Goal: Task Accomplishment & Management: Use online tool/utility

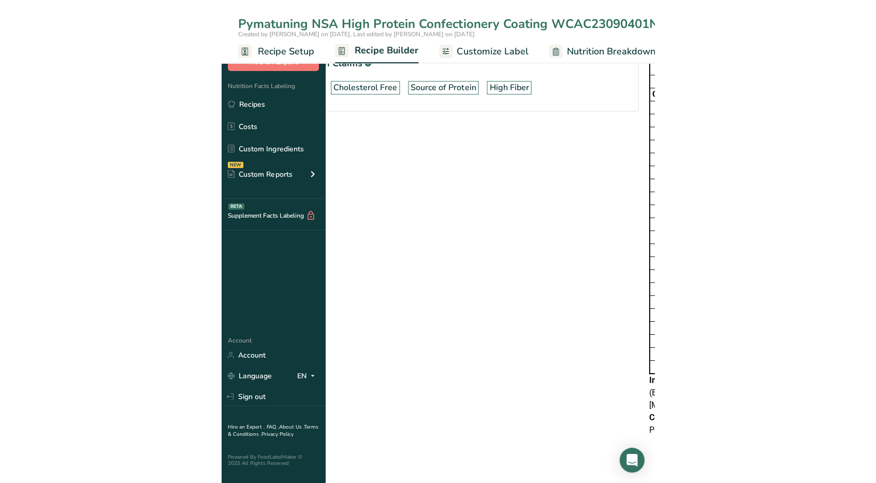
scroll to position [568, 0]
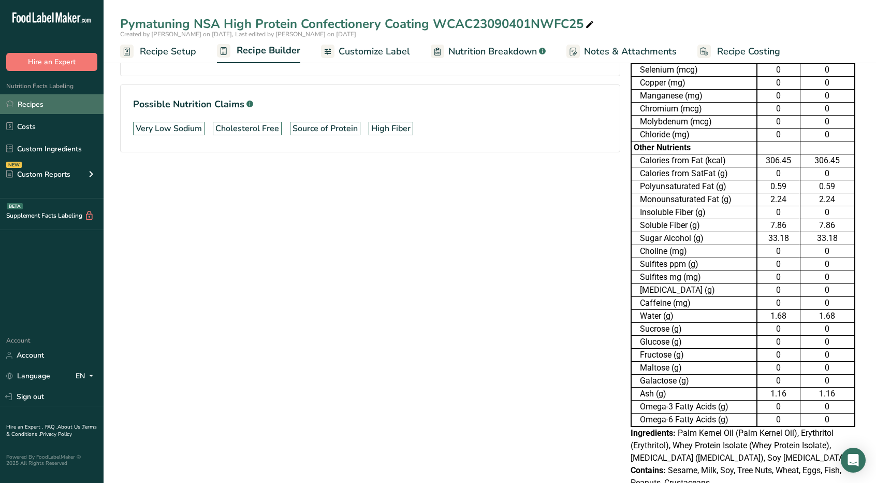
click at [26, 104] on link "Recipes" at bounding box center [52, 104] width 104 height 20
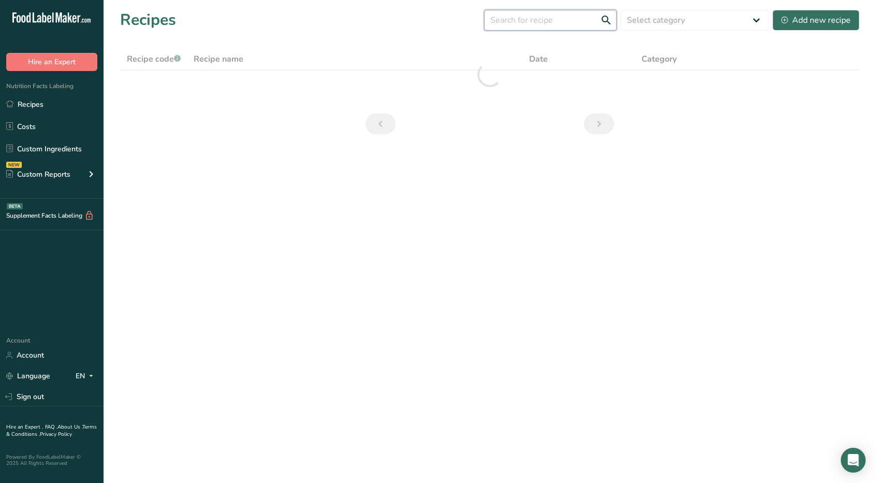
click at [432, 23] on input "text" at bounding box center [550, 20] width 133 height 21
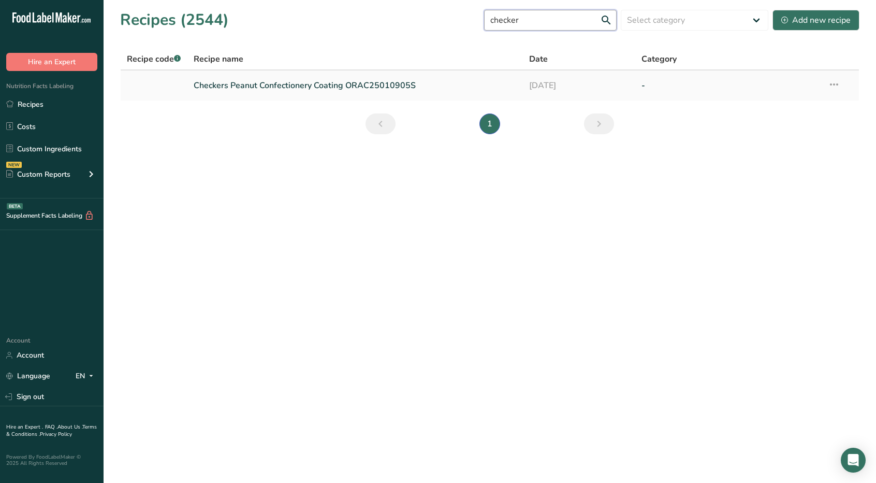
type input "checker"
click at [388, 85] on link "Checkers Peanut Confectionery Coating ORAC25010905S" at bounding box center [356, 86] width 324 height 22
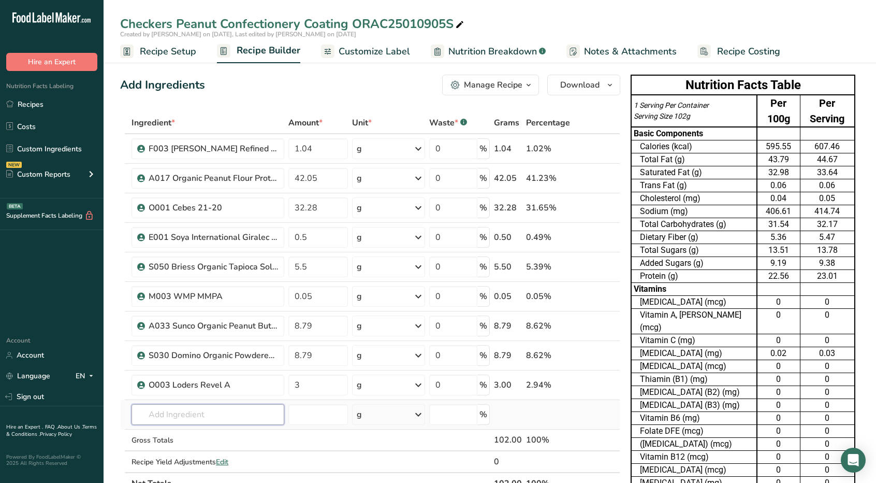
click at [249, 408] on input "text" at bounding box center [208, 414] width 153 height 21
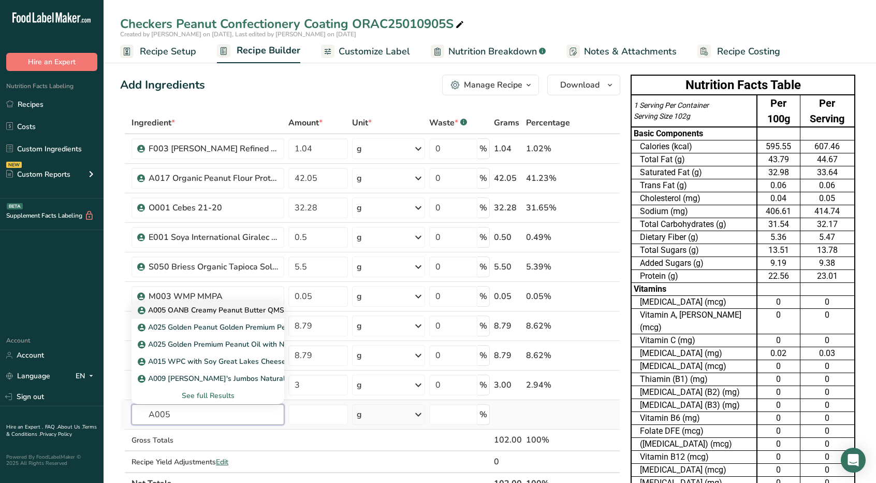
type input "A005"
click at [236, 307] on p "A005 OANB Creamy Peanut Butter QMS-FPS0026" at bounding box center [229, 310] width 178 height 11
type input "A005 OANB Creamy Peanut Butter QMS-FPS0026"
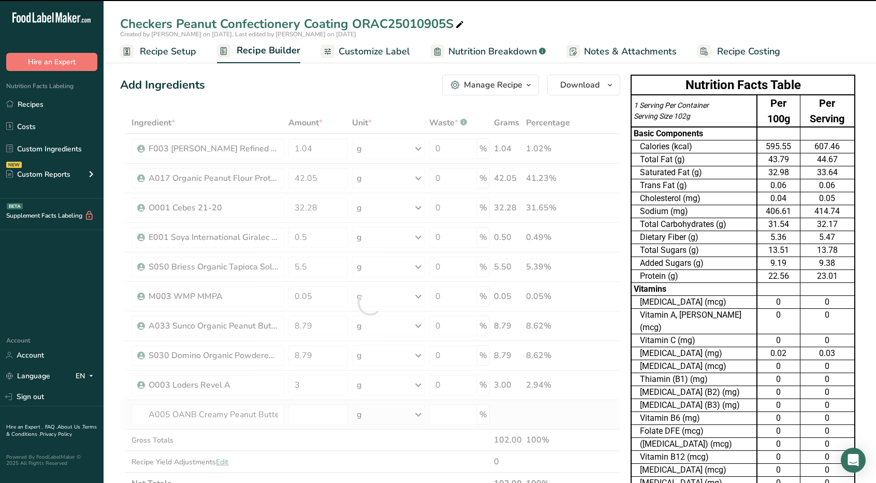
type input "0"
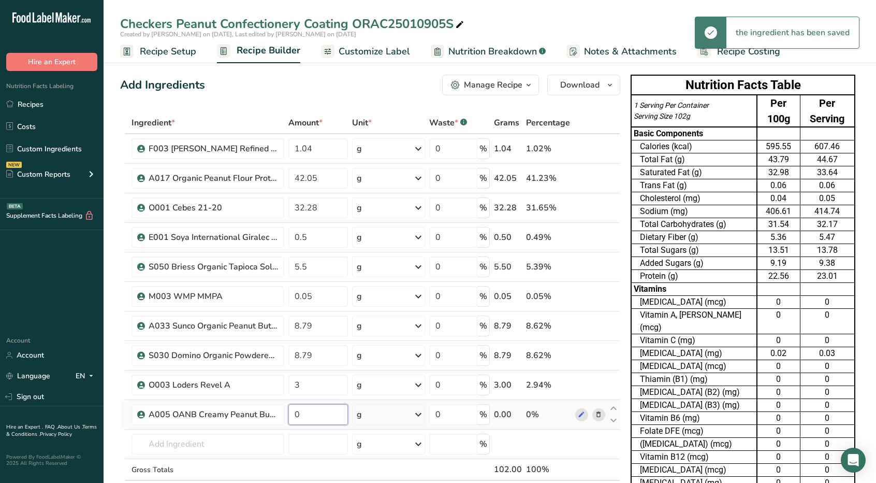
click at [316, 410] on input "0" at bounding box center [318, 414] width 60 height 21
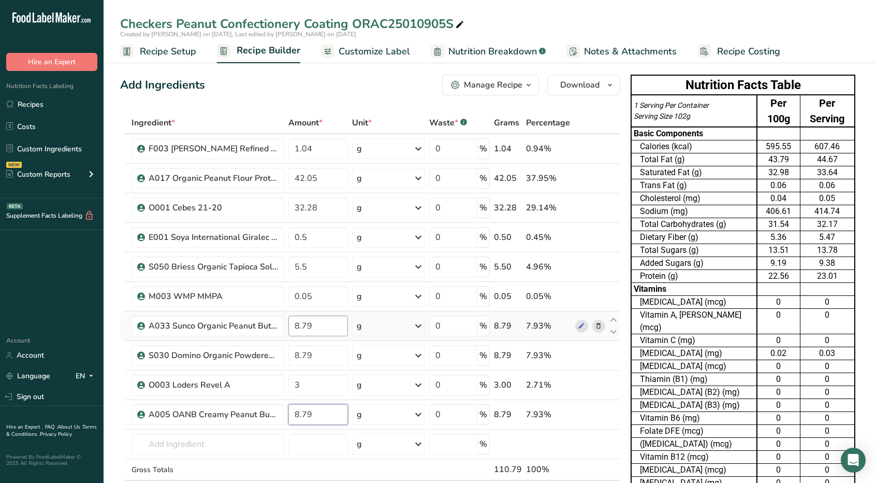
type input "8.79"
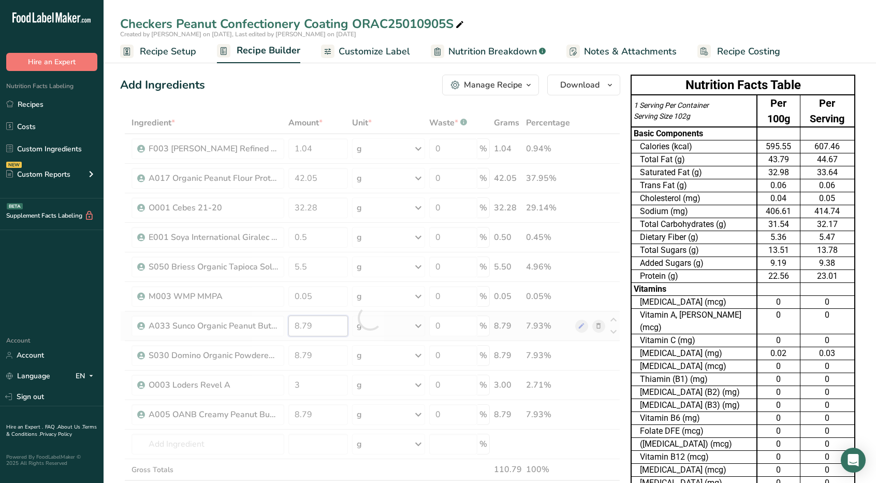
click at [321, 326] on div "Ingredient * Amount * Unit * Waste * .a-a{fill:#347362;}.b-a{fill:#fff;} Grams …" at bounding box center [370, 318] width 500 height 412
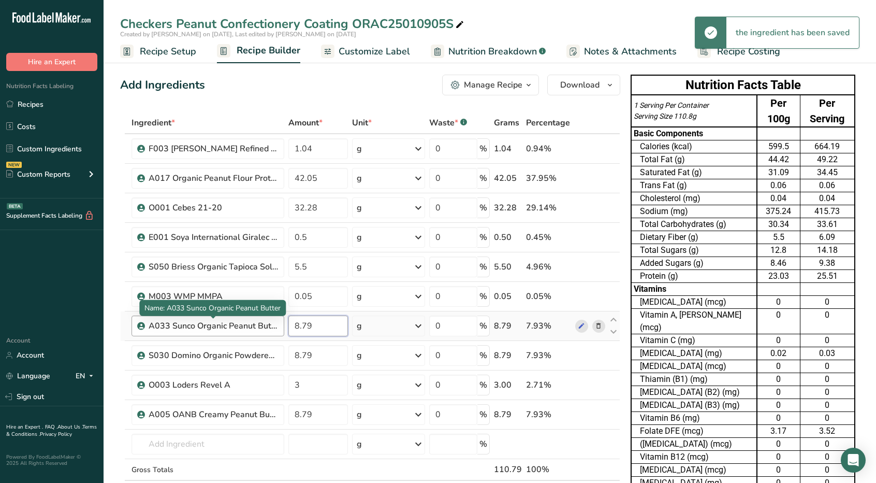
drag, startPoint x: 321, startPoint y: 326, endPoint x: 243, endPoint y: 321, distance: 77.3
click at [243, 321] on tr "A033 Sunco Organic Peanut Butter 8.79 g Weight Units g kg mg See more Volume Un…" at bounding box center [370, 326] width 499 height 30
type input "0"
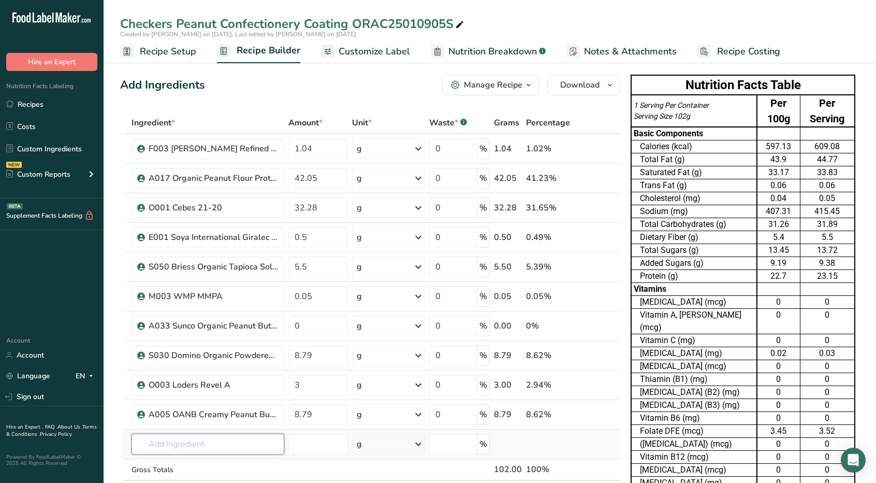
click at [187, 433] on input "text" at bounding box center [208, 443] width 153 height 21
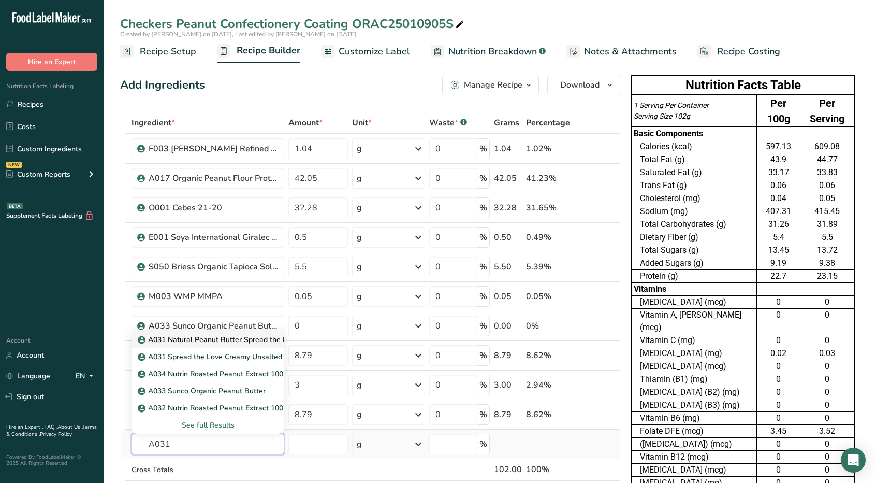
type input "A031"
click at [186, 337] on p "A031 Natural Peanut Butter Spread the Love" at bounding box center [219, 339] width 159 height 11
type input "A031 Natural Peanut Butter Spread the Love"
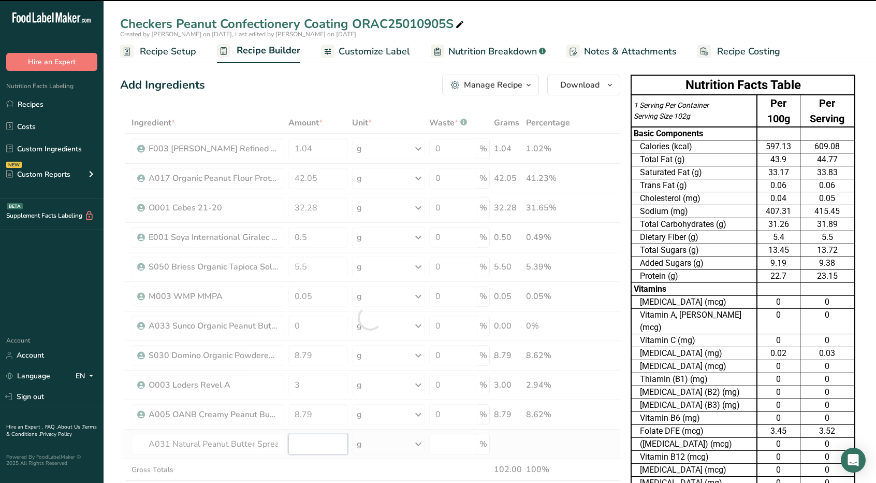
click at [325, 444] on input "number" at bounding box center [318, 443] width 60 height 21
type input "0"
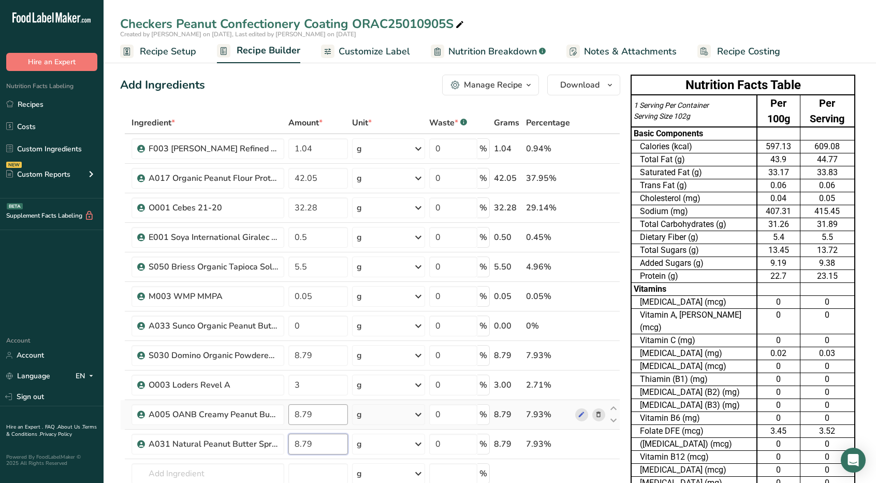
type input "8.79"
click at [329, 410] on div "Ingredient * Amount * Unit * Waste * .a-a{fill:#347362;}.b-a{fill:#fff;} Grams …" at bounding box center [370, 332] width 500 height 441
type input "8"
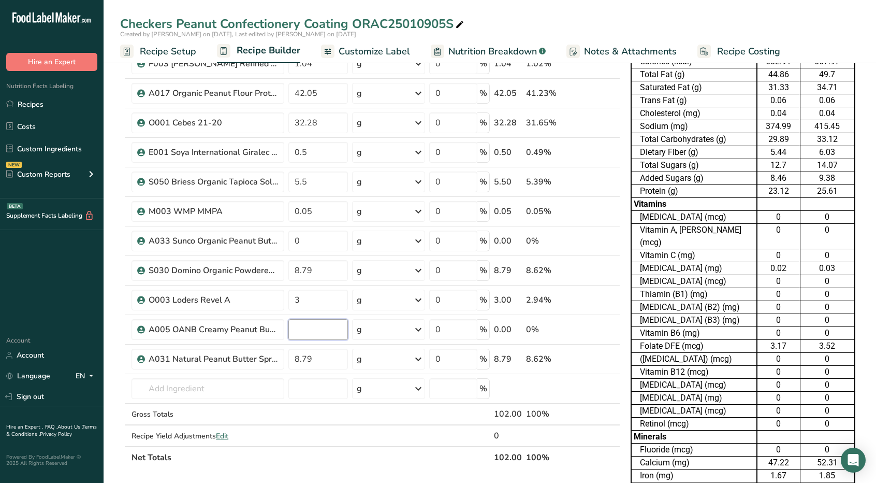
scroll to position [90, 0]
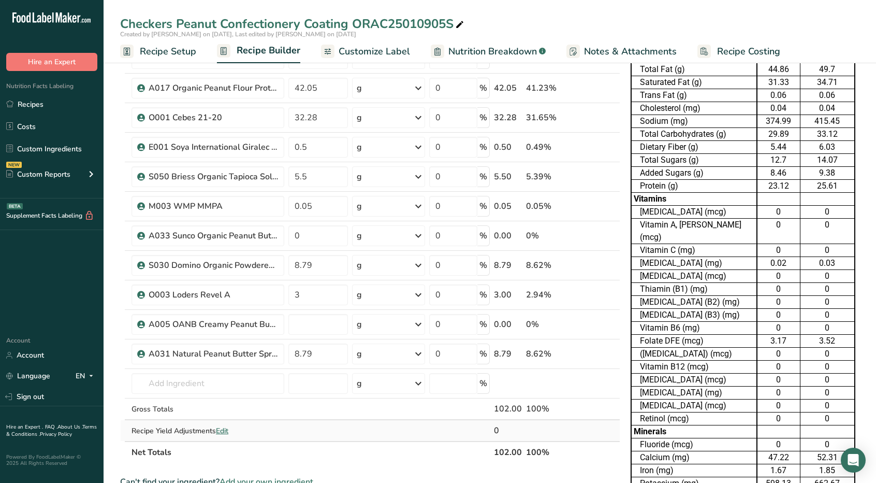
type input "0"
click at [345, 436] on div "Ingredient * Amount * Unit * Waste * .a-a{fill:#347362;}.b-a{fill:#fff;} Grams …" at bounding box center [370, 242] width 500 height 441
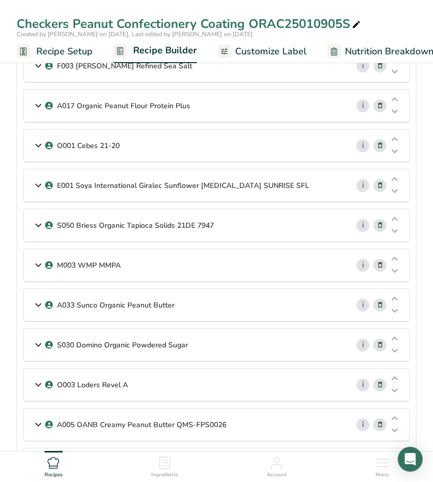
click at [36, 103] on icon at bounding box center [38, 105] width 12 height 19
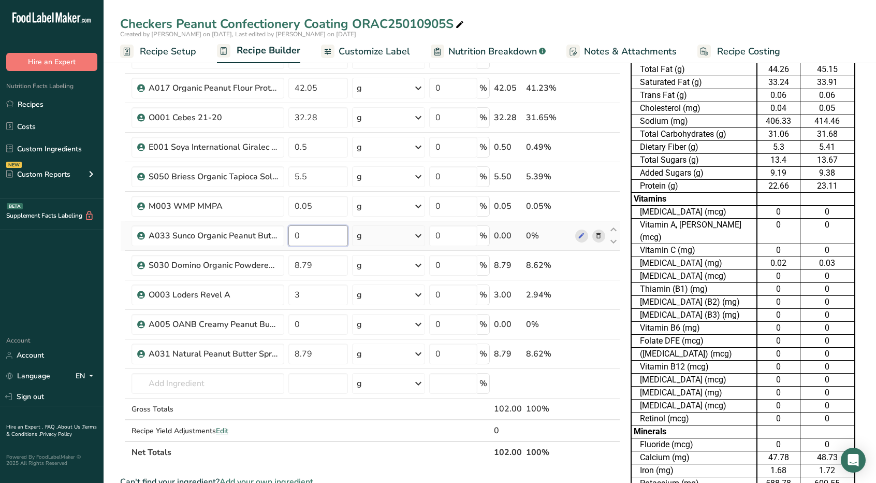
click at [323, 238] on input "0" at bounding box center [318, 235] width 60 height 21
type input "8.79"
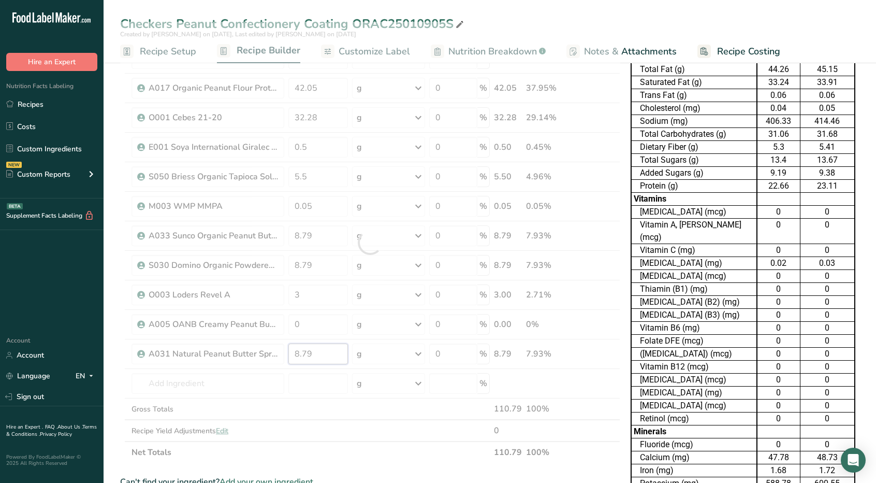
drag, startPoint x: 337, startPoint y: 352, endPoint x: 156, endPoint y: 342, distance: 180.5
click at [156, 342] on div "Ingredient * Amount * Unit * Waste * .a-a{fill:#347362;}.b-a{fill:#fff;} Grams …" at bounding box center [370, 242] width 500 height 441
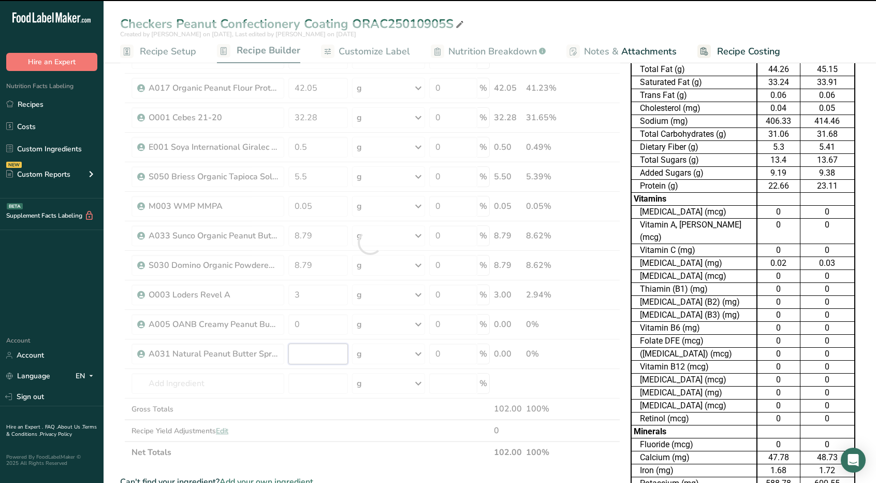
type input "8.79"
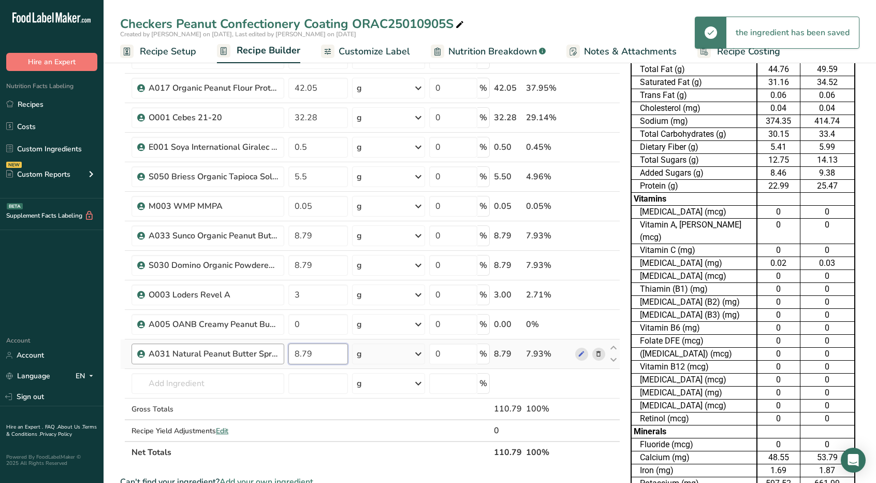
drag, startPoint x: 321, startPoint y: 355, endPoint x: 240, endPoint y: 355, distance: 80.8
click at [240, 355] on tr "A031 Natural Peanut Butter Spread the Love 8.79 g Weight Units g kg mg See more…" at bounding box center [370, 354] width 499 height 30
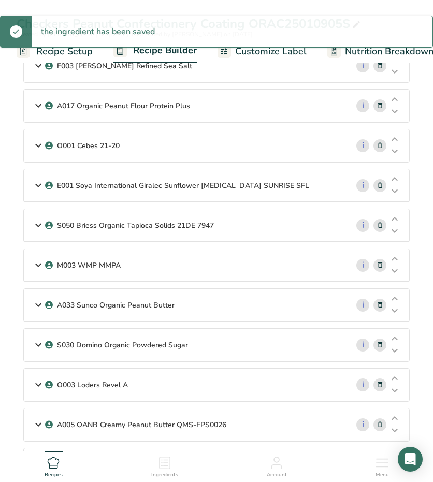
click at [36, 417] on icon at bounding box center [38, 424] width 12 height 19
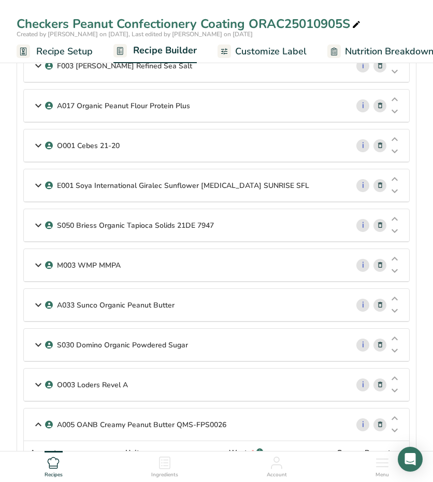
click at [38, 104] on icon at bounding box center [38, 105] width 12 height 19
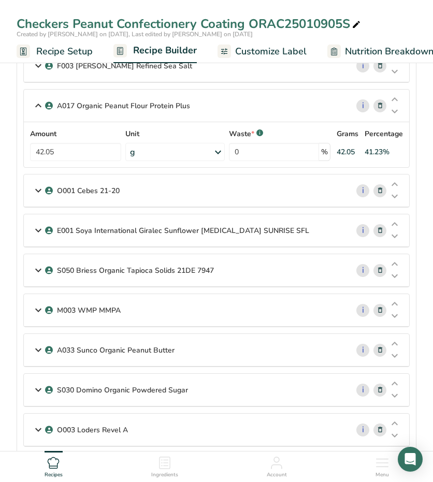
click at [38, 186] on icon at bounding box center [38, 190] width 12 height 19
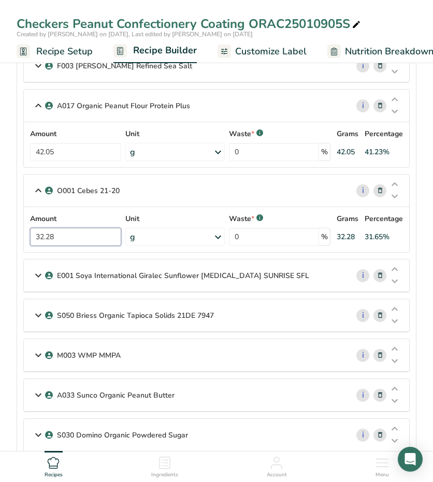
click at [41, 231] on input "32.28" at bounding box center [75, 237] width 91 height 18
type input "30.28"
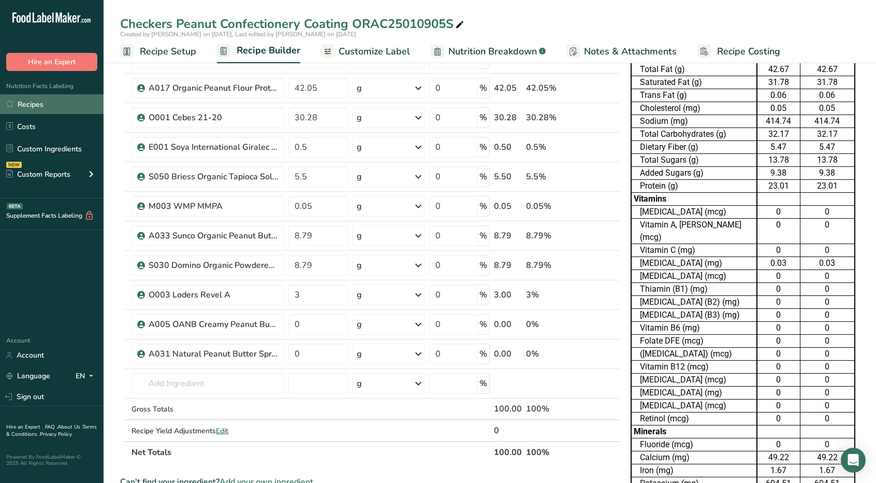
click at [40, 106] on link "Recipes" at bounding box center [52, 104] width 104 height 20
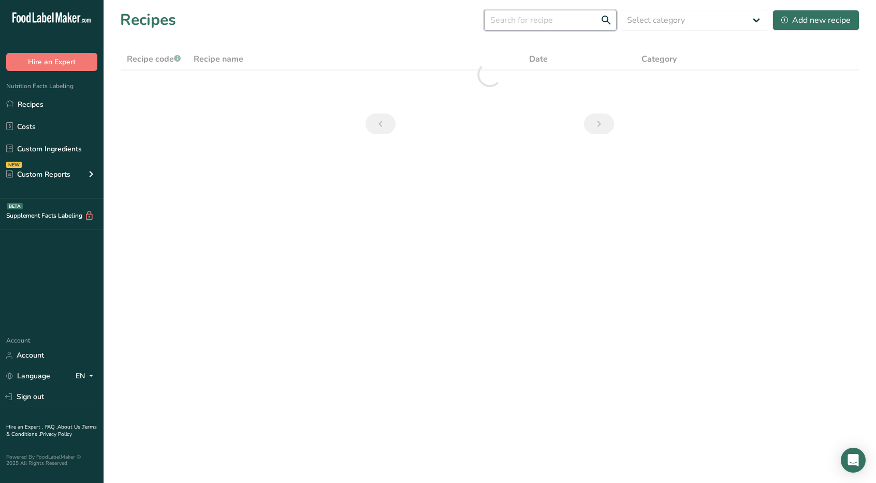
click at [432, 19] on input "text" at bounding box center [550, 20] width 133 height 21
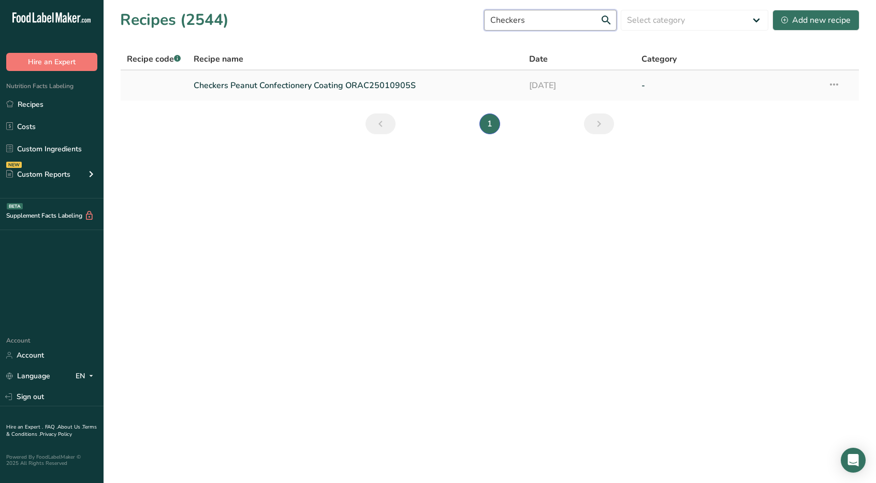
type input "Checkers"
click at [432, 82] on icon at bounding box center [834, 84] width 12 height 19
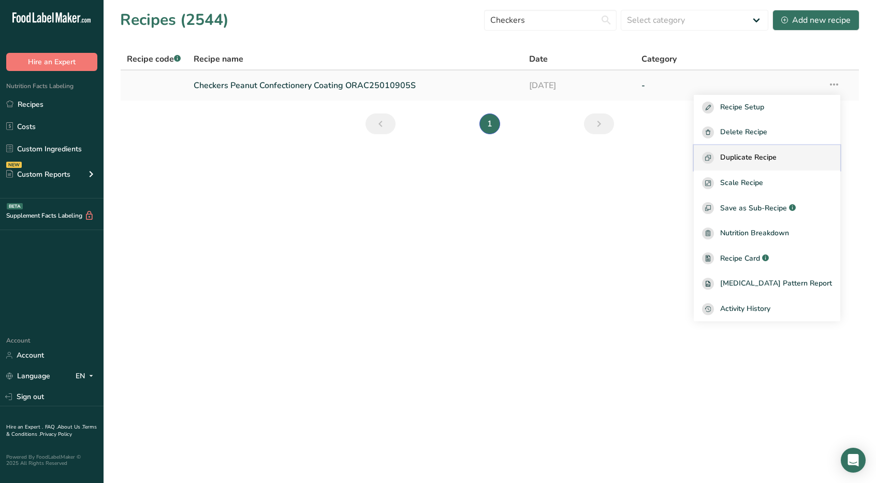
click at [432, 154] on span "Duplicate Recipe" at bounding box center [748, 158] width 56 height 12
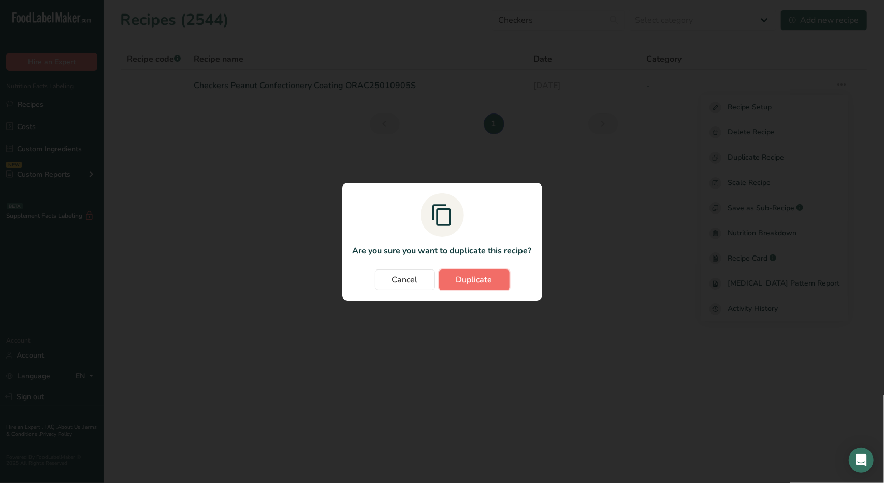
click at [432, 270] on button "Duplicate" at bounding box center [474, 279] width 70 height 21
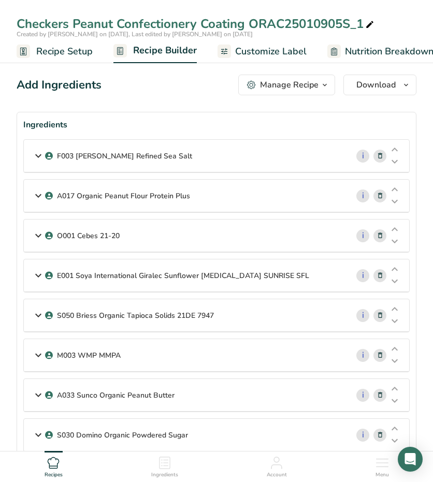
click at [37, 392] on icon at bounding box center [38, 395] width 12 height 19
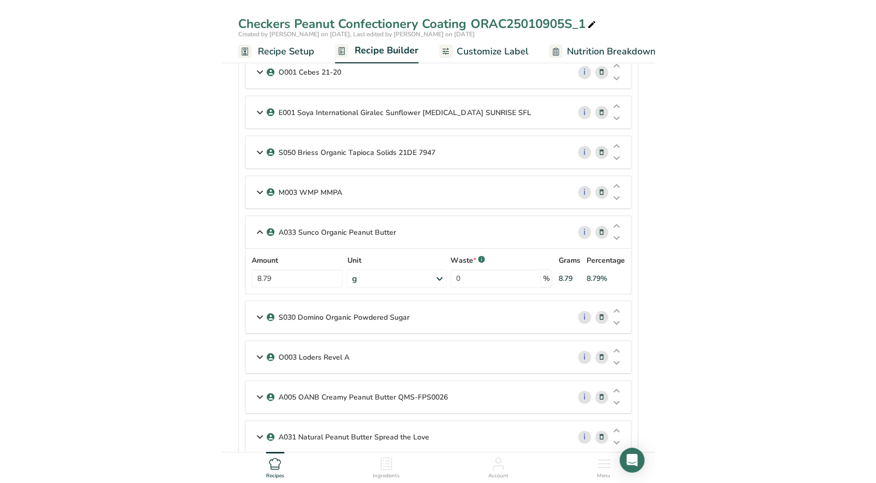
scroll to position [167, 0]
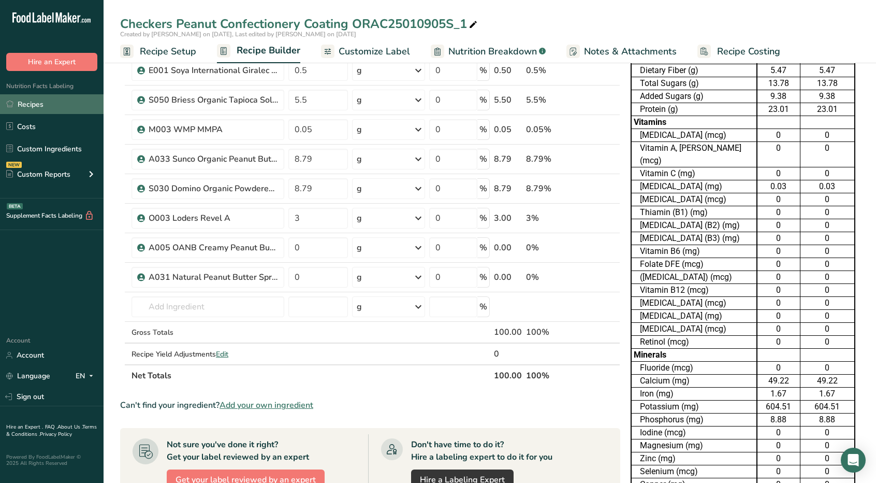
click at [55, 104] on link "Recipes" at bounding box center [52, 104] width 104 height 20
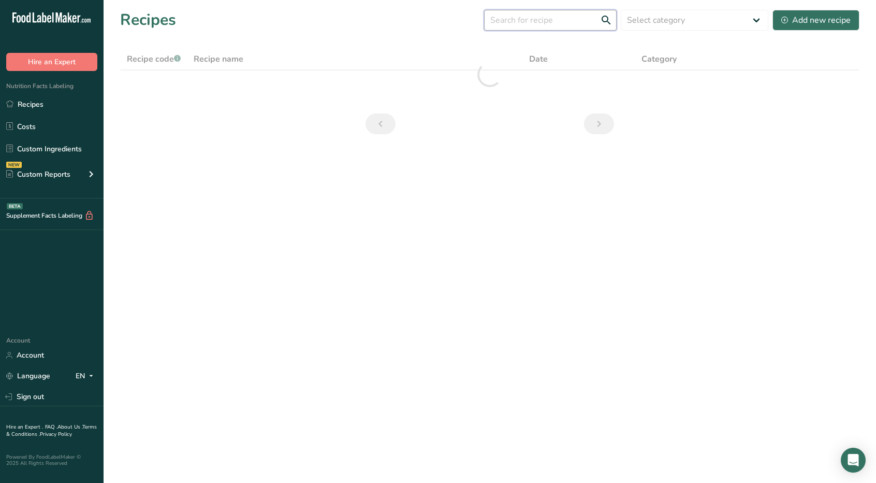
click at [432, 23] on input "text" at bounding box center [550, 20] width 133 height 21
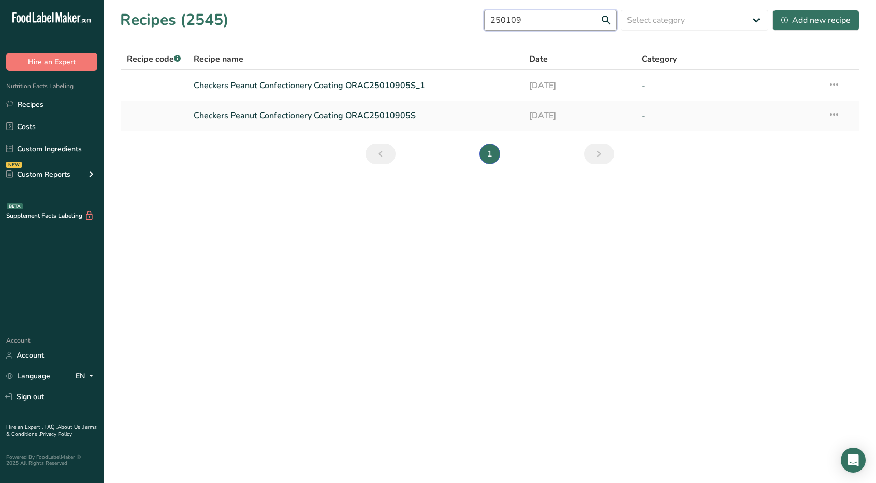
click at [432, 17] on input "250109" at bounding box center [550, 20] width 133 height 21
type input "Organic Peanut 250109"
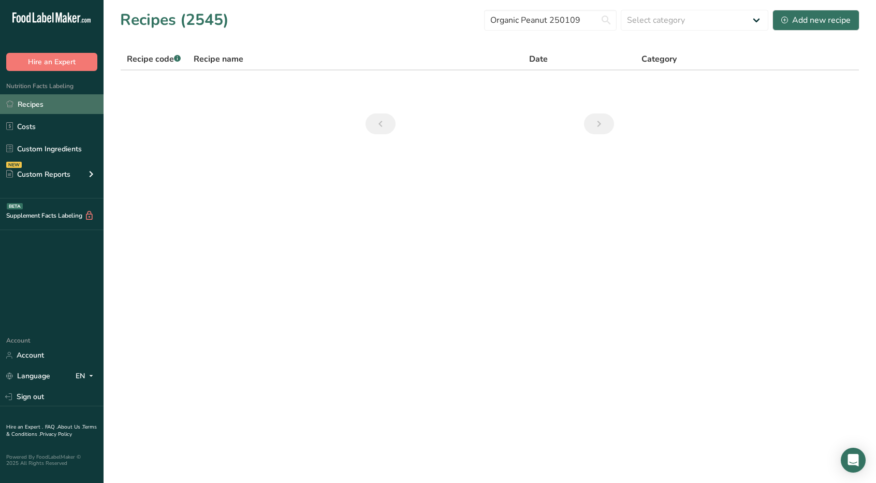
click at [51, 108] on link "Recipes" at bounding box center [52, 104] width 104 height 20
click at [39, 99] on link "Recipes" at bounding box center [52, 104] width 104 height 20
click at [48, 103] on link "Recipes" at bounding box center [52, 104] width 104 height 20
click at [32, 107] on link "Recipes" at bounding box center [52, 104] width 104 height 20
drag, startPoint x: 592, startPoint y: 20, endPoint x: 414, endPoint y: 7, distance: 178.1
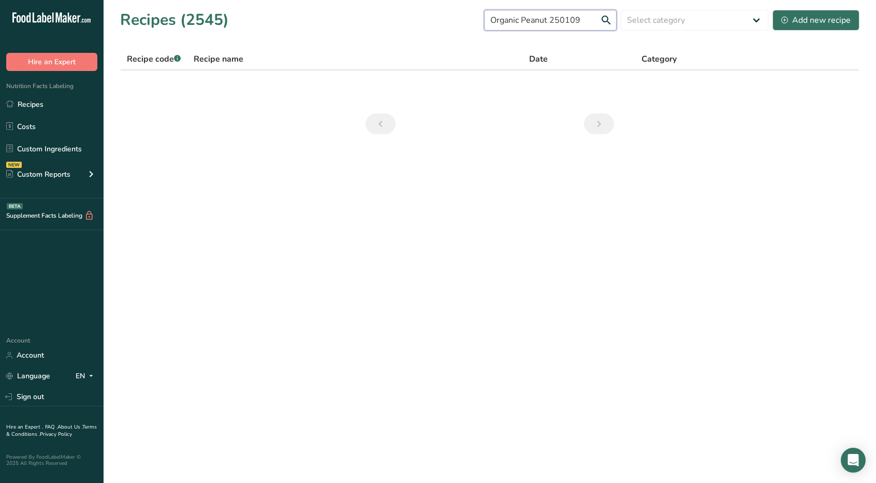
click at [414, 7] on section "Recipes (2545) Organic Peanut 250109 Select category All Baked Goods [GEOGRAPHI…" at bounding box center [490, 75] width 773 height 151
type input "250109"
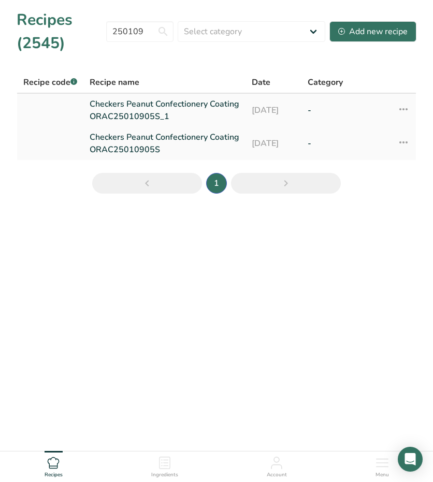
click at [169, 113] on link "Checkers Peanut Confectionery Coating ORAC25010905S_1" at bounding box center [165, 110] width 150 height 25
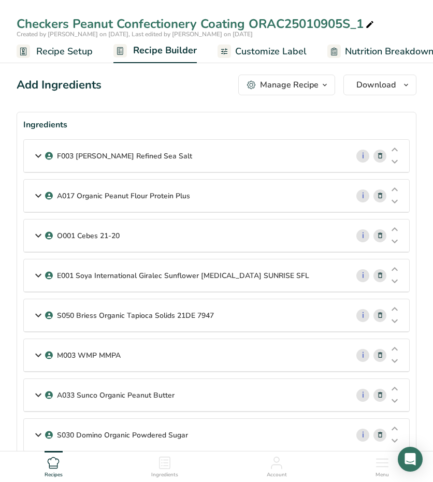
click at [376, 27] on span at bounding box center [370, 25] width 12 height 12
type input "Checkers Peanut Confectionery Coating ORAC25010905S- Test"
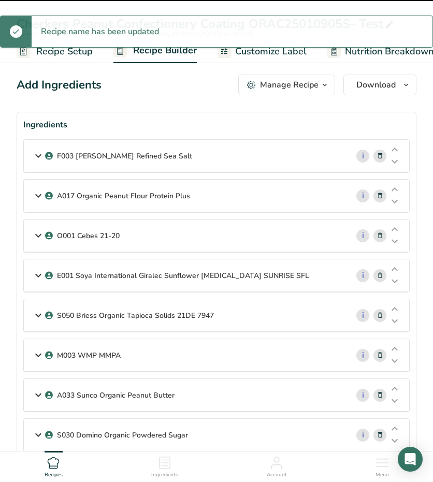
click at [35, 152] on icon at bounding box center [38, 156] width 12 height 19
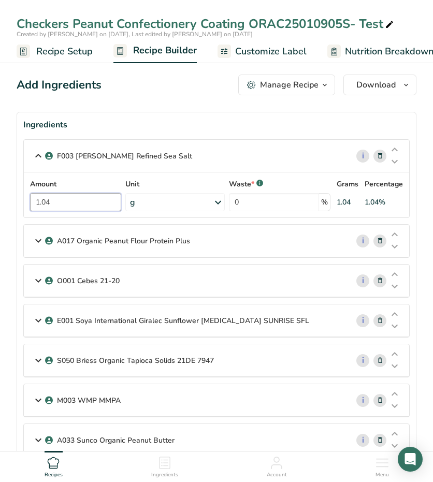
drag, startPoint x: 39, startPoint y: 201, endPoint x: -7, endPoint y: 200, distance: 46.6
type input "0.83"
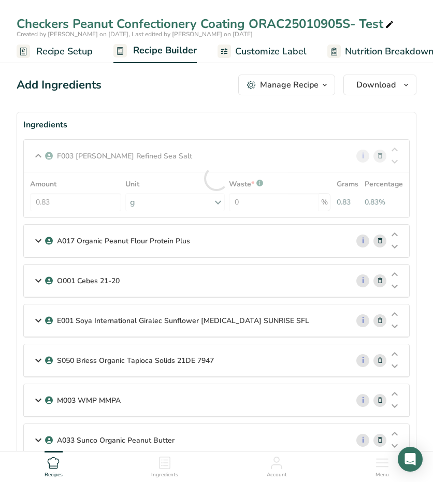
click at [37, 239] on icon at bounding box center [38, 240] width 12 height 19
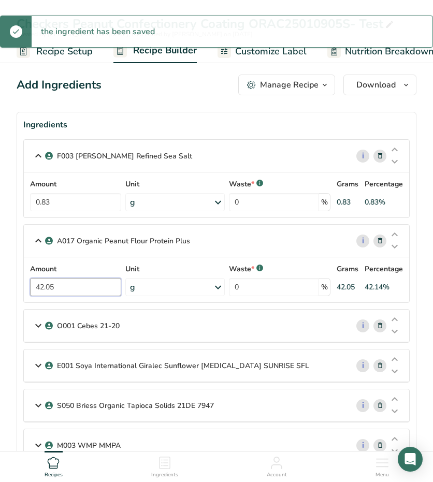
click at [71, 282] on input "42.05" at bounding box center [75, 287] width 91 height 18
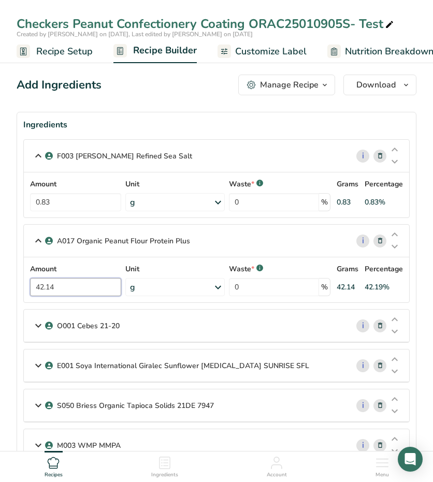
type input "42.14"
click at [35, 326] on icon at bounding box center [38, 325] width 12 height 19
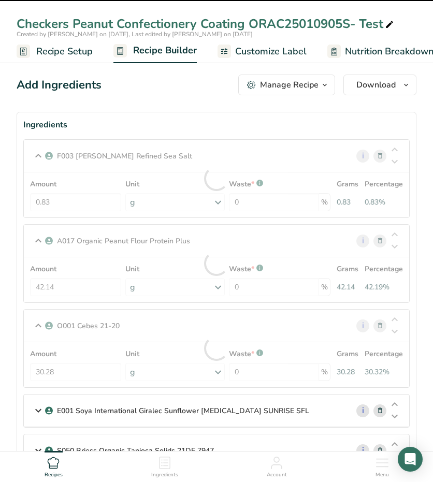
click at [66, 372] on div at bounding box center [216, 349] width 385 height 78
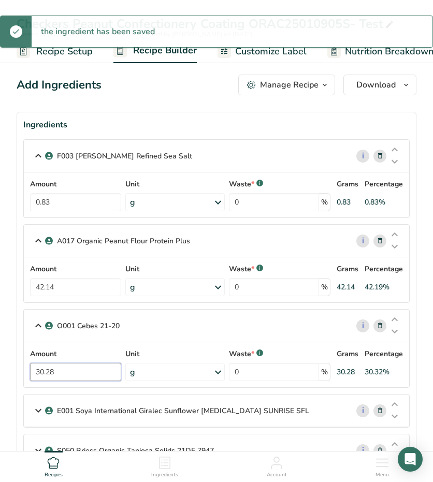
drag, startPoint x: 65, startPoint y: 371, endPoint x: -56, endPoint y: 378, distance: 120.8
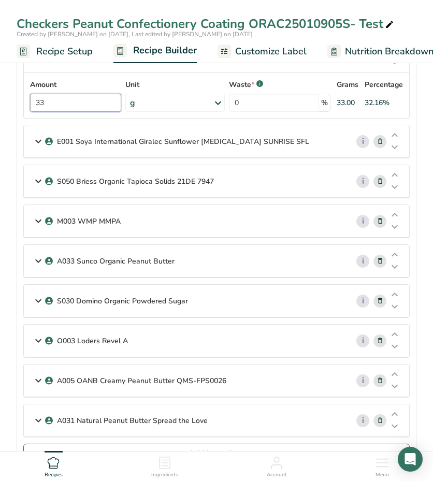
scroll to position [270, 0]
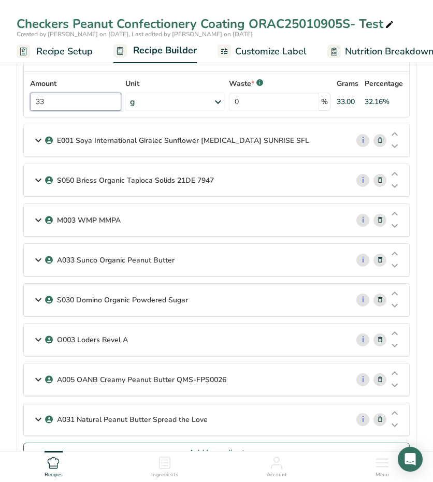
type input "33"
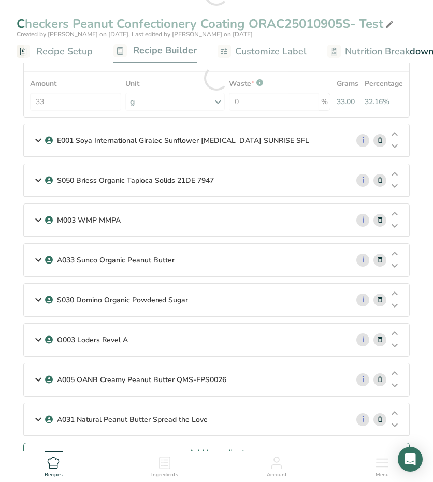
click at [39, 182] on icon at bounding box center [38, 180] width 12 height 19
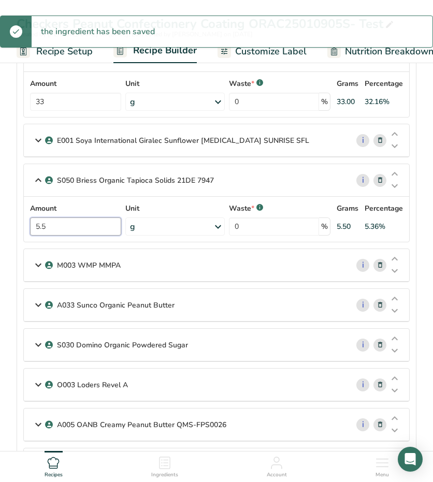
click at [66, 220] on input "5.5" at bounding box center [75, 227] width 91 height 18
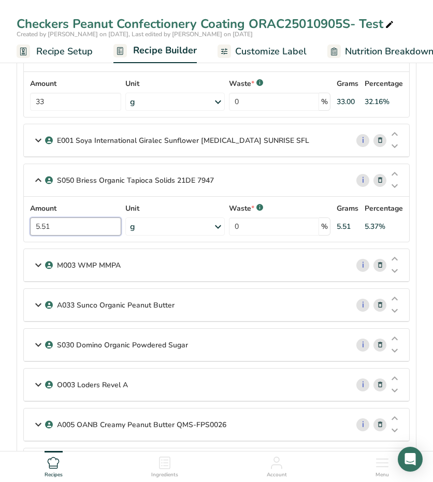
type input "5.51"
click at [41, 259] on icon at bounding box center [38, 265] width 12 height 19
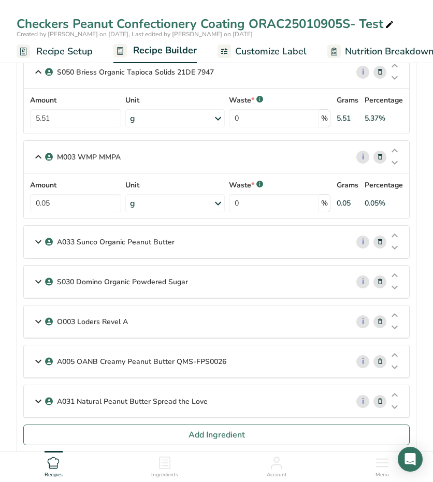
scroll to position [380, 0]
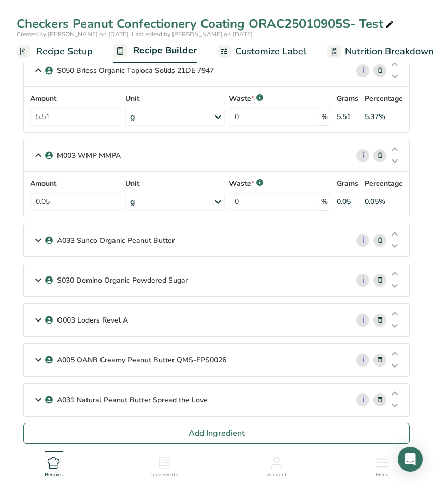
click at [36, 237] on icon at bounding box center [38, 240] width 12 height 19
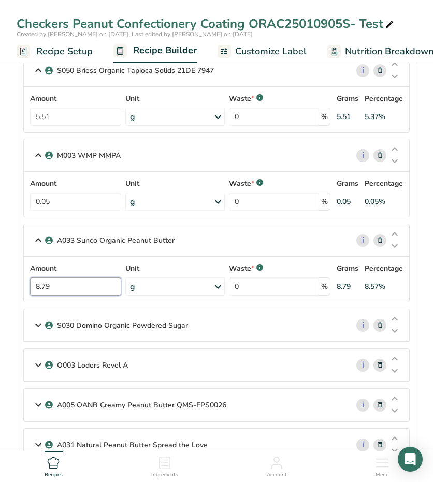
drag, startPoint x: 61, startPoint y: 283, endPoint x: -33, endPoint y: 281, distance: 93.7
type input "8.81"
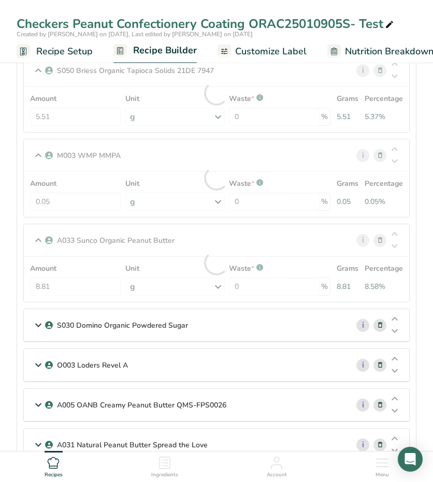
click at [37, 321] on icon at bounding box center [38, 325] width 12 height 19
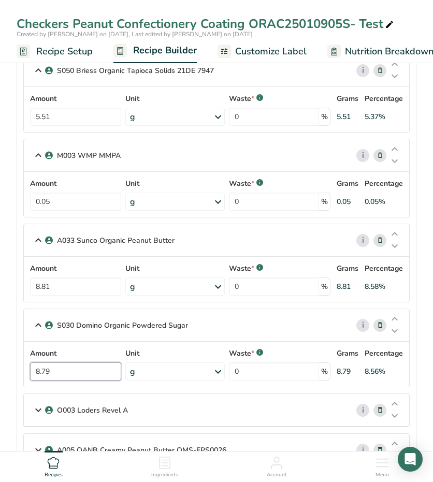
drag, startPoint x: 58, startPoint y: 372, endPoint x: -29, endPoint y: 367, distance: 87.2
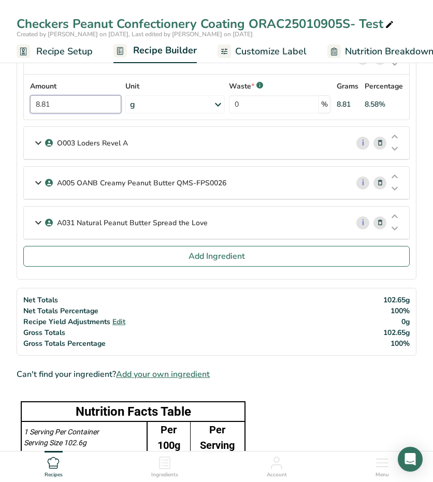
scroll to position [651, 0]
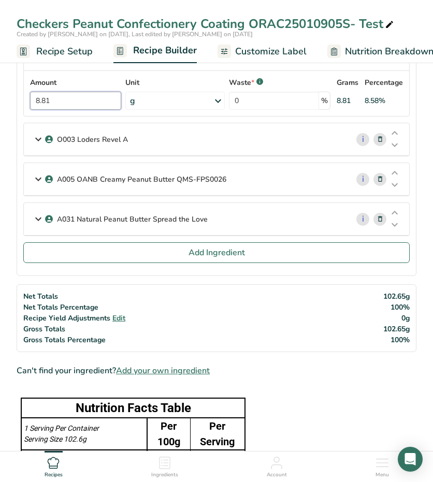
type input "8.81"
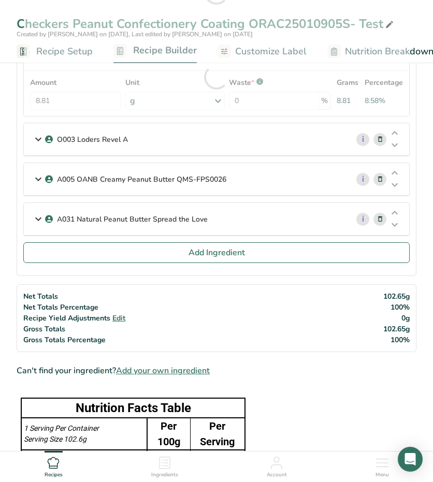
click at [39, 135] on icon at bounding box center [38, 139] width 12 height 19
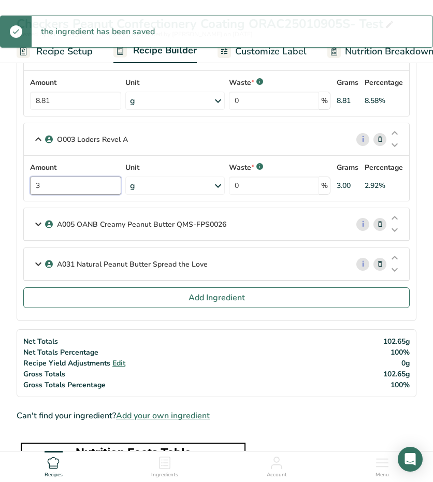
drag, startPoint x: 51, startPoint y: 178, endPoint x: 21, endPoint y: 178, distance: 30.0
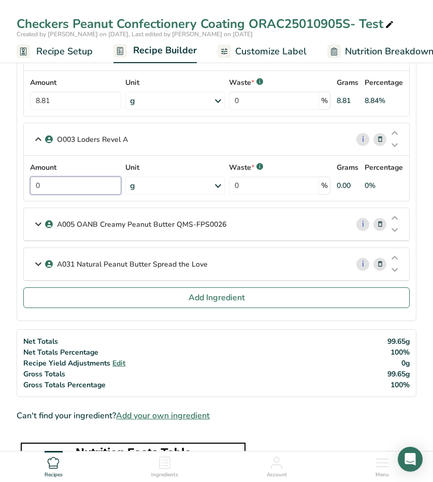
type input "0"
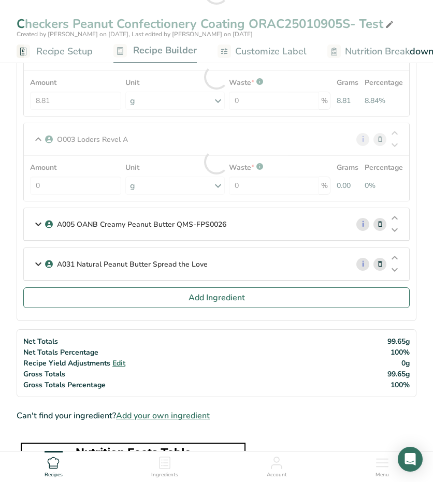
click at [35, 218] on icon at bounding box center [38, 224] width 12 height 19
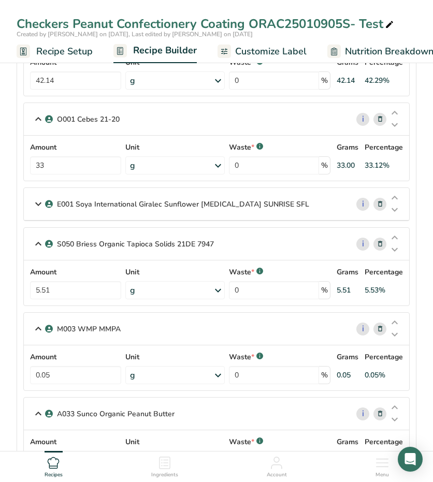
scroll to position [214, 0]
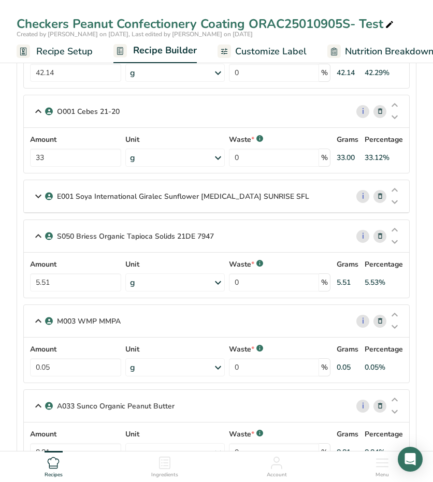
click at [38, 193] on icon at bounding box center [38, 196] width 12 height 19
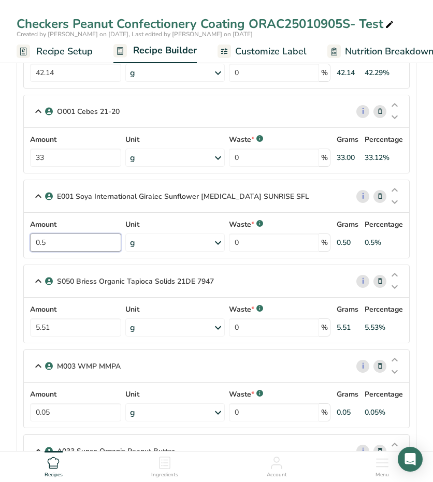
click at [56, 244] on input "0.5" at bounding box center [75, 243] width 91 height 18
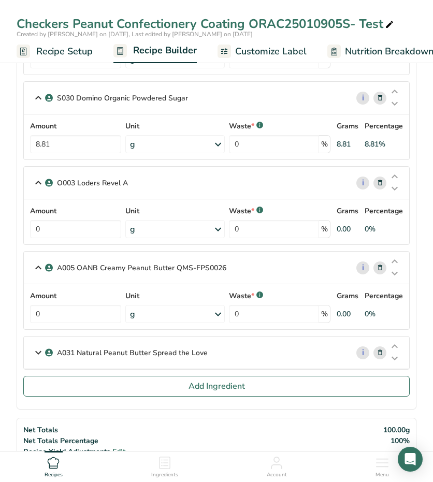
scroll to position [668, 0]
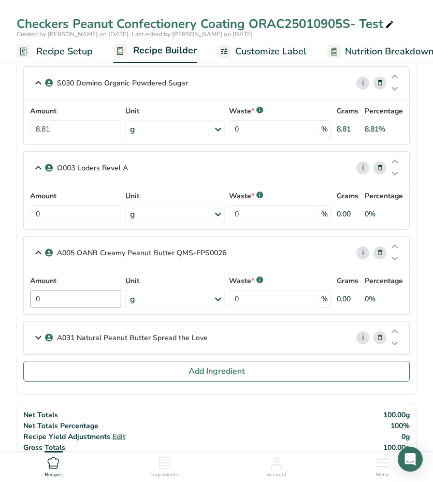
type input "0.85"
click at [66, 291] on div "Amount 0 Unit g Weight Units g kg mg See more Volume Units l Volume units requi…" at bounding box center [216, 292] width 373 height 33
type input "8.81"
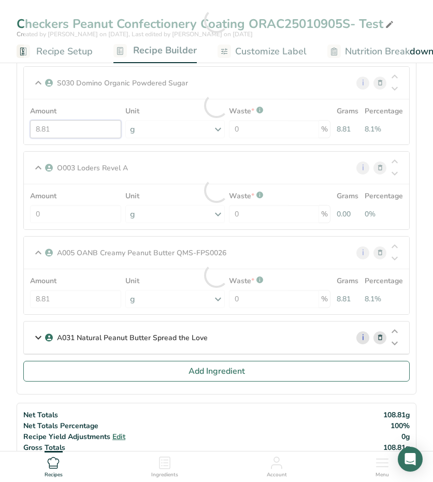
drag, startPoint x: 89, startPoint y: 130, endPoint x: -49, endPoint y: 117, distance: 138.4
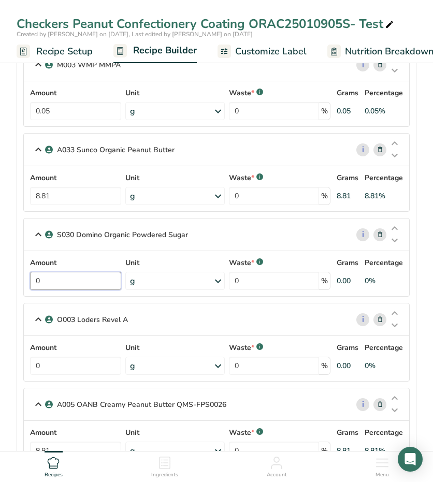
scroll to position [520, 0]
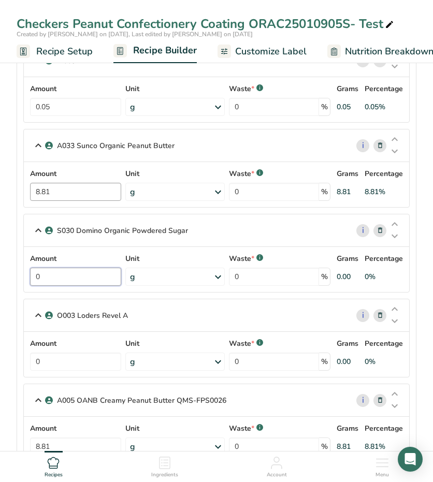
type input "0"
drag, startPoint x: 55, startPoint y: 183, endPoint x: -5, endPoint y: 183, distance: 60.1
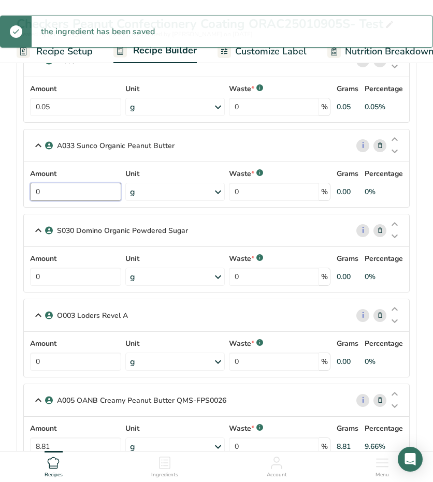
type input "0"
click at [62, 268] on input "0" at bounding box center [75, 277] width 91 height 18
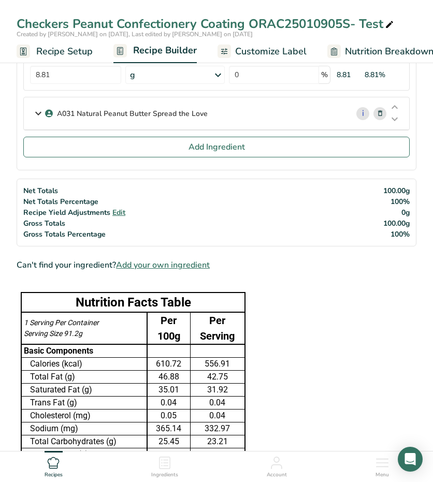
scroll to position [903, 0]
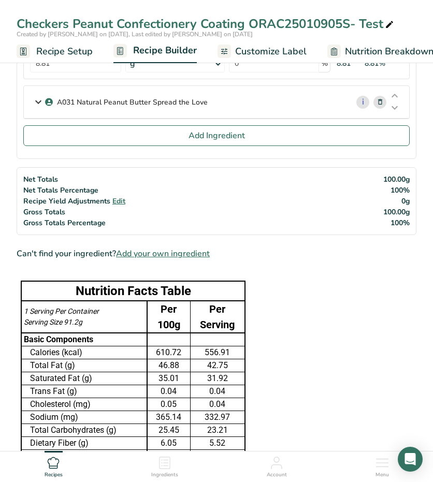
type input "8.81"
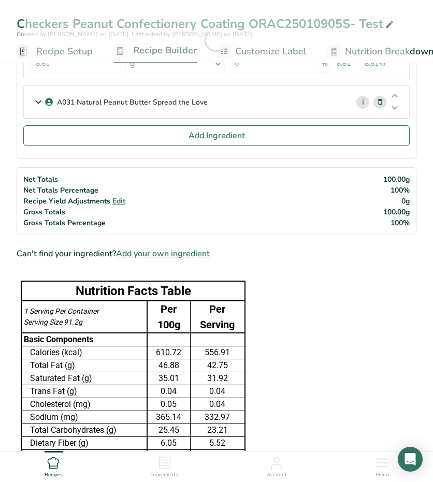
click at [358, 309] on section "Ingredients F003 [PERSON_NAME] Refined Sea Salt i Amount 0.83 Unit g Weight Uni…" at bounding box center [217, 432] width 400 height 2446
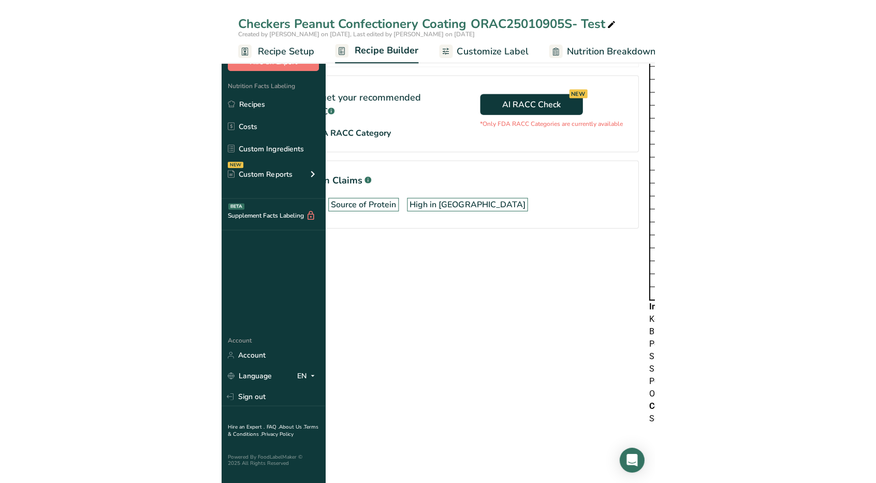
scroll to position [617, 0]
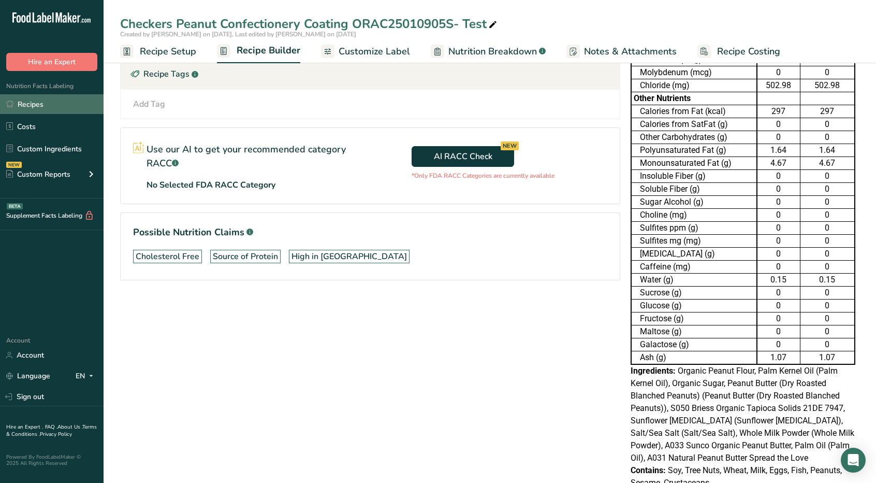
click at [62, 103] on link "Recipes" at bounding box center [52, 104] width 104 height 20
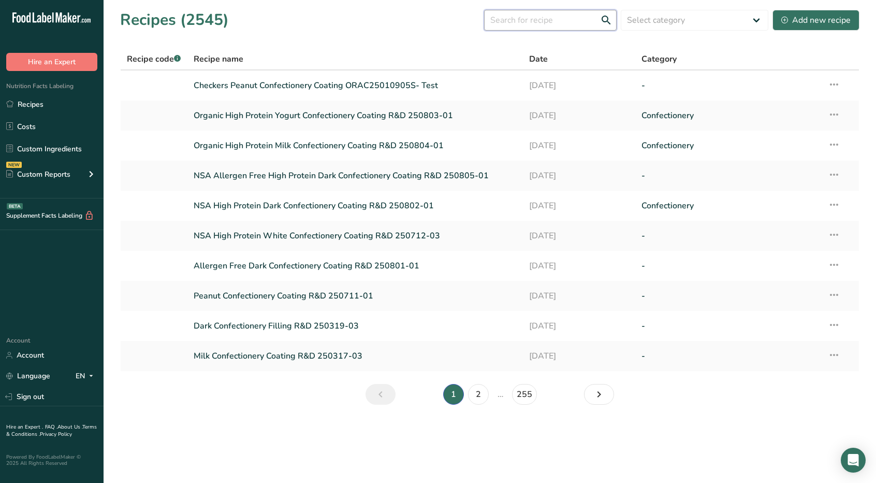
click at [432, 24] on input "text" at bounding box center [550, 20] width 133 height 21
type input "checkers"
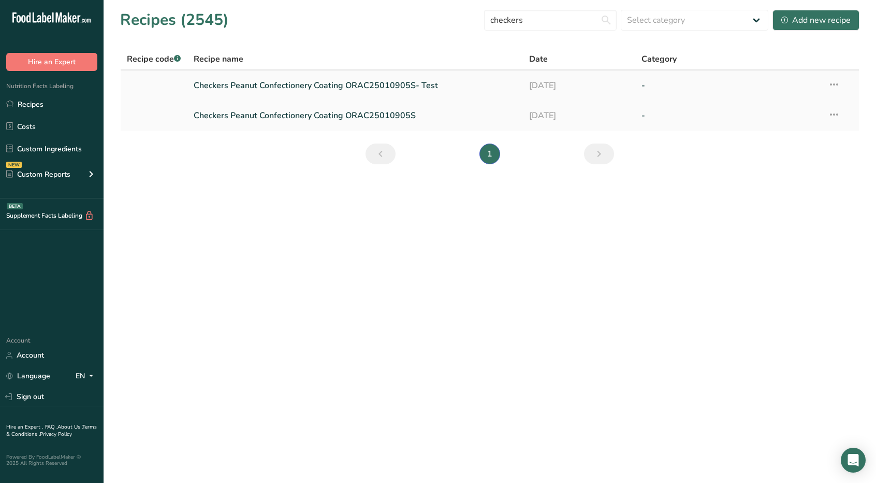
click at [432, 81] on icon at bounding box center [834, 84] width 12 height 19
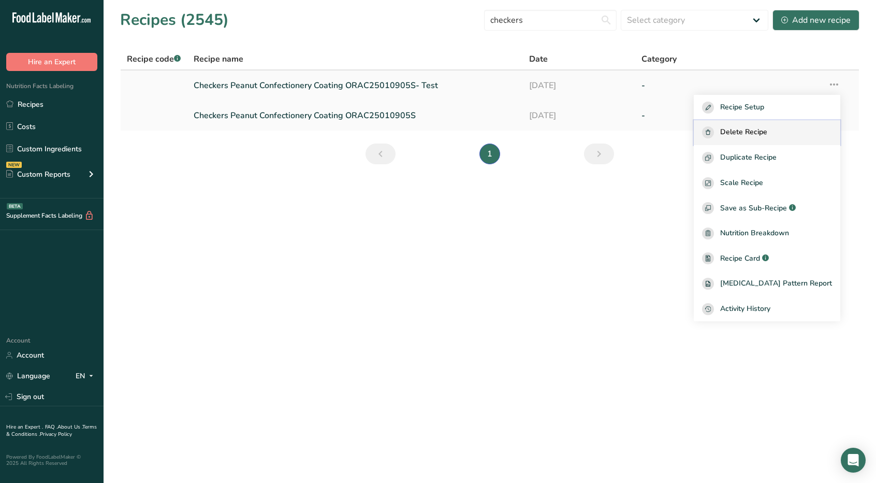
click at [432, 136] on span "Delete Recipe" at bounding box center [743, 132] width 47 height 12
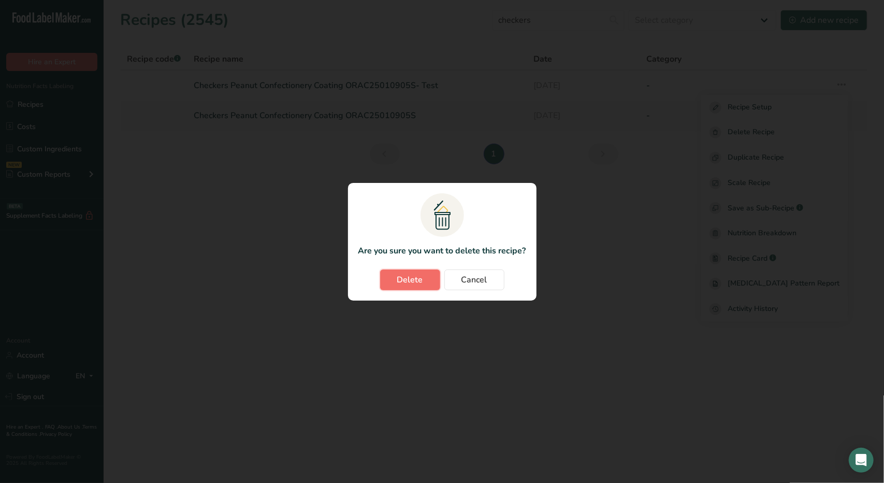
click at [411, 281] on span "Delete" at bounding box center [410, 279] width 26 height 12
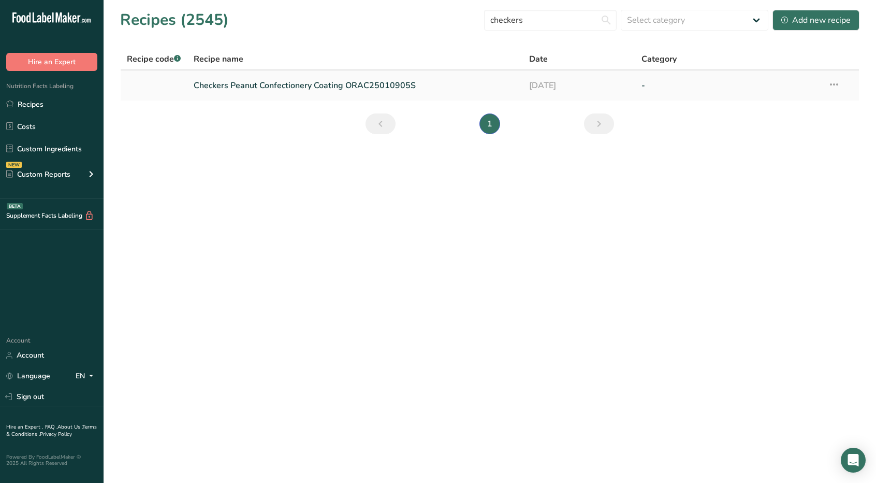
click at [336, 86] on link "Checkers Peanut Confectionery Coating ORAC25010905S" at bounding box center [356, 86] width 324 height 22
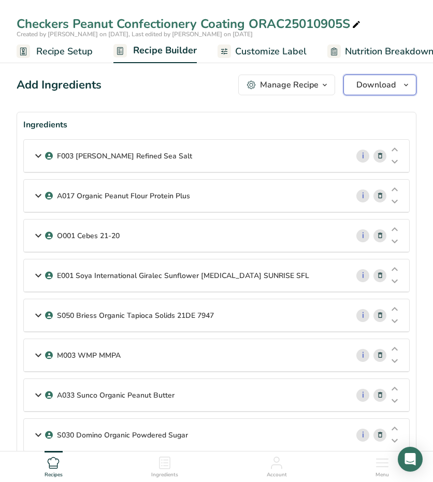
click at [407, 85] on icon "button" at bounding box center [406, 85] width 8 height 13
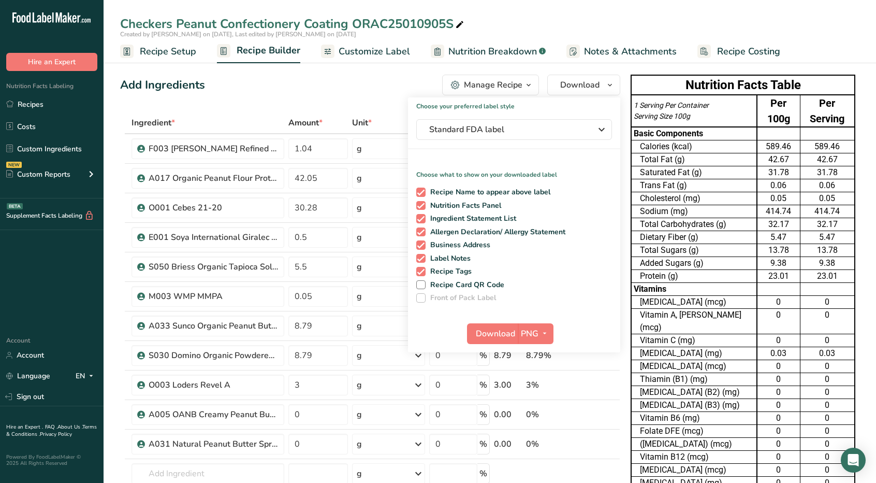
click at [397, 49] on span "Customize Label" at bounding box center [374, 52] width 71 height 14
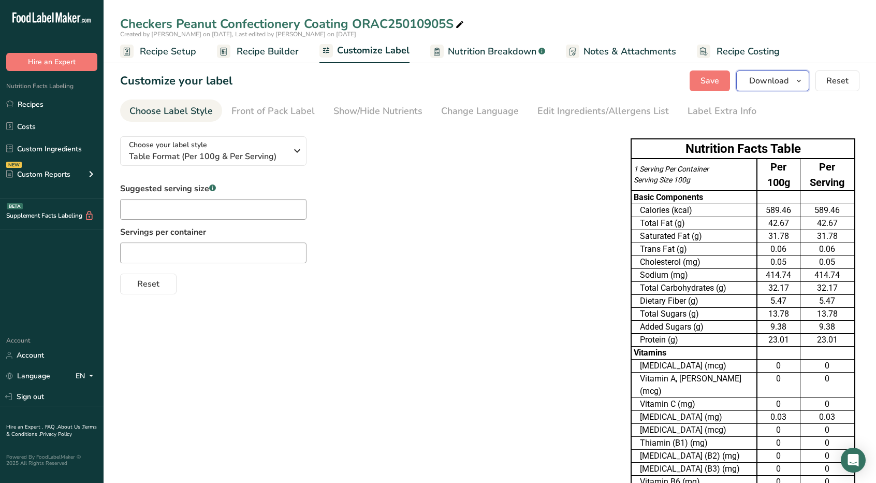
click at [432, 82] on icon "button" at bounding box center [799, 81] width 8 height 13
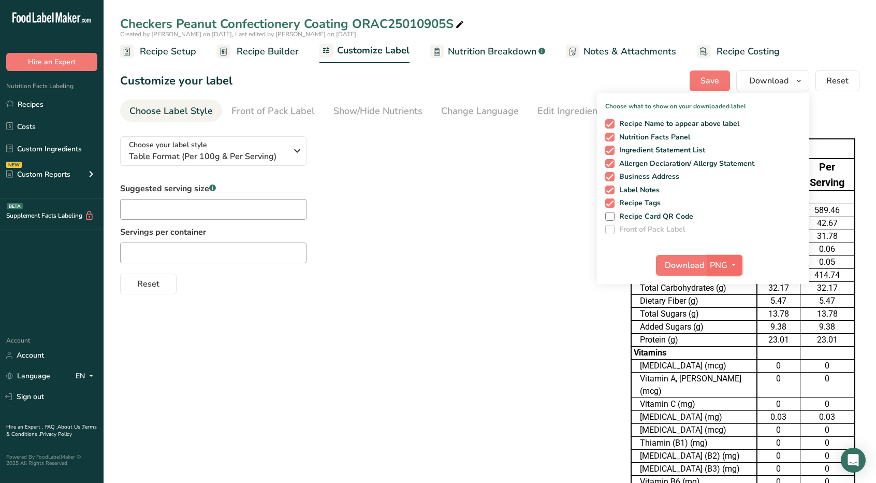
click at [432, 266] on span "button" at bounding box center [734, 265] width 12 height 12
click at [432, 351] on link "XLSX" at bounding box center [725, 354] width 33 height 17
checkbox input "false"
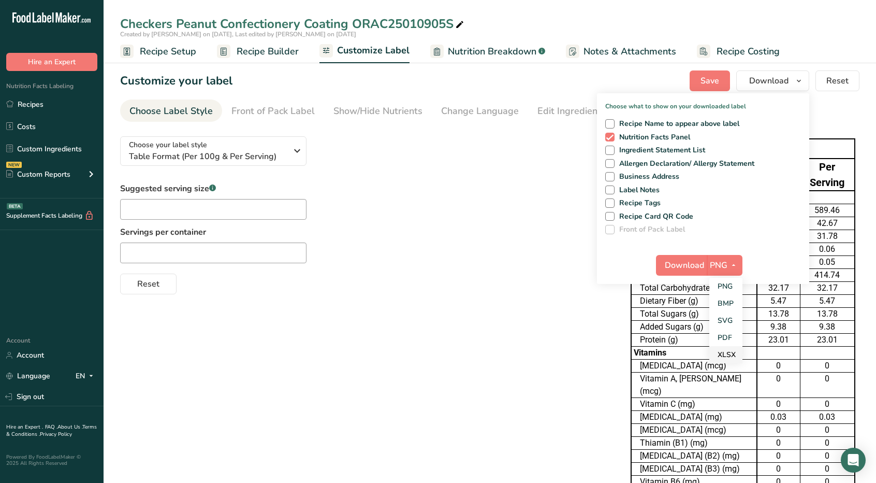
checkbox input "false"
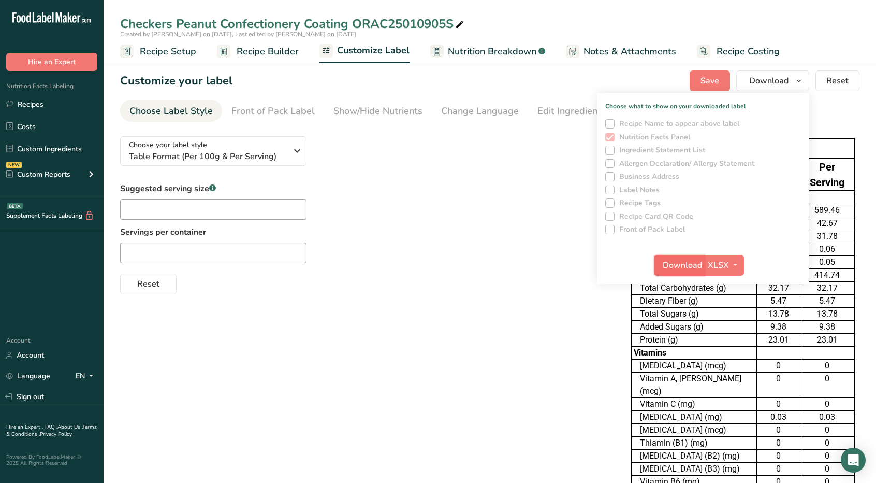
click at [432, 264] on span "Download" at bounding box center [682, 265] width 39 height 12
